Goal: Find specific page/section: Find specific page/section

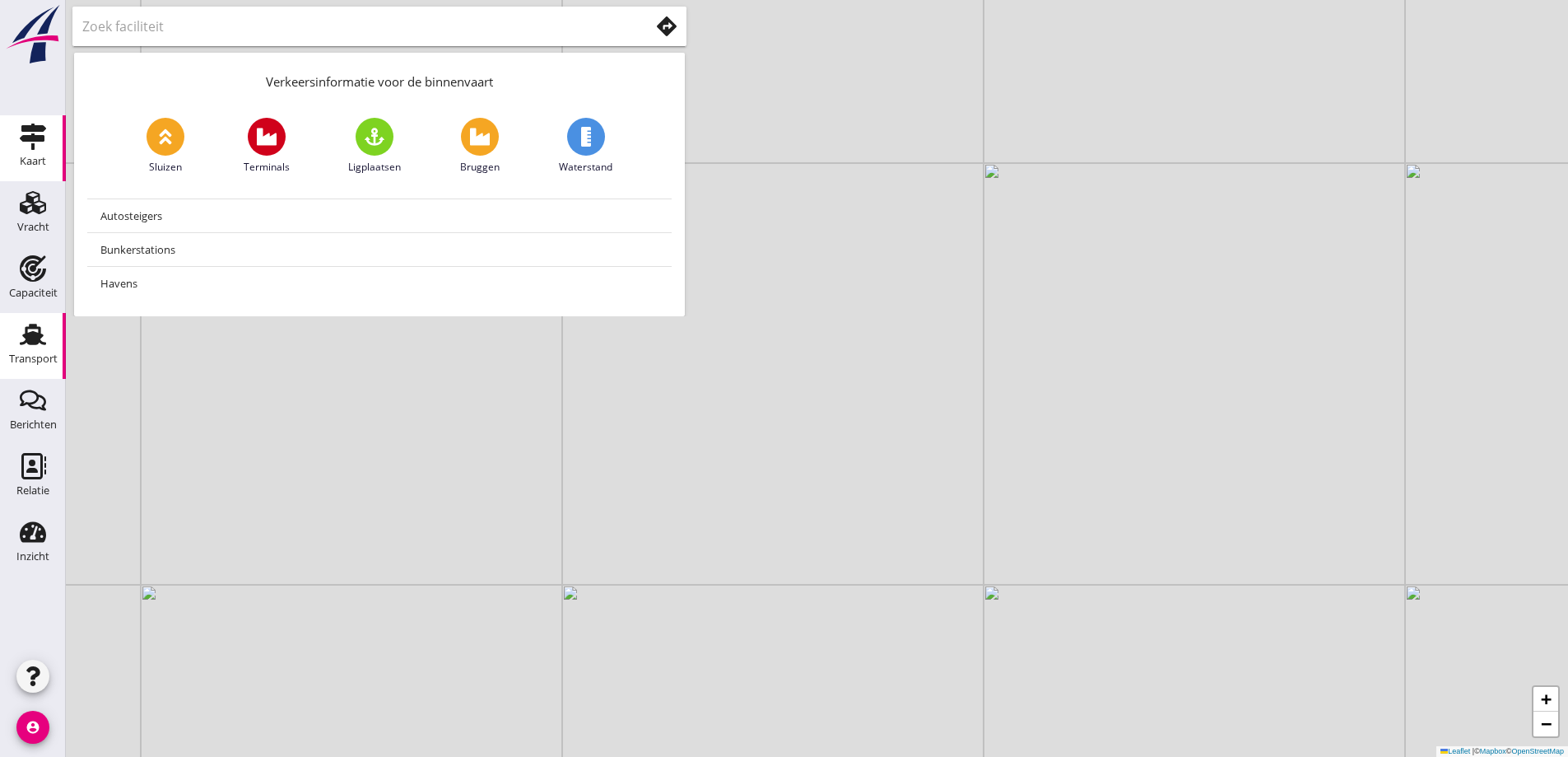
click at [24, 350] on div "Transport" at bounding box center [34, 359] width 49 height 23
drag, startPoint x: 15, startPoint y: 281, endPoint x: 43, endPoint y: 257, distance: 36.9
click at [16, 281] on div "Capaciteit" at bounding box center [33, 268] width 40 height 26
